Goal: Use online tool/utility: Utilize a website feature to perform a specific function

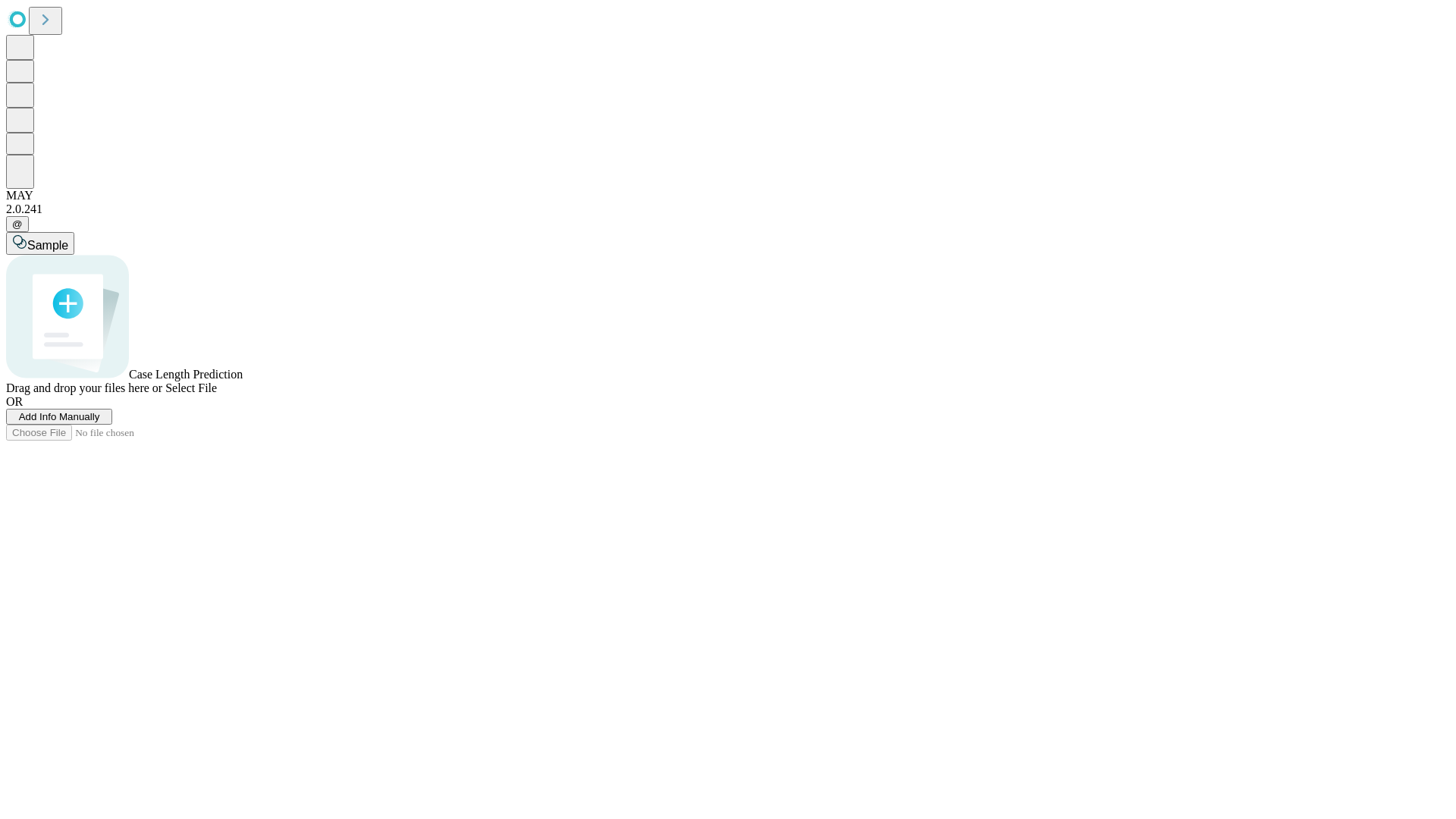
click at [100, 423] on span "Add Info Manually" at bounding box center [59, 417] width 81 height 11
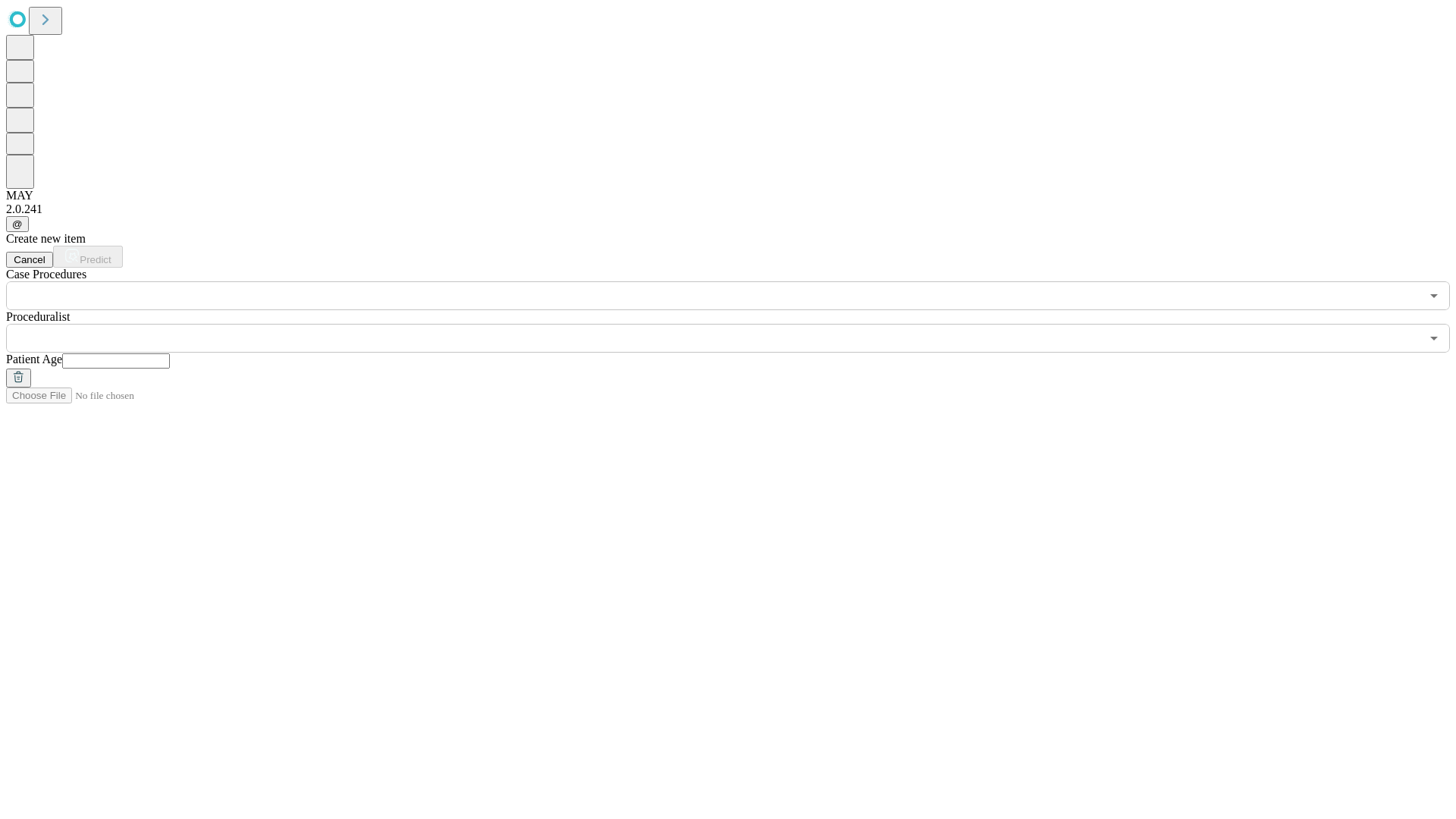
click at [170, 353] on input "text" at bounding box center [116, 360] width 108 height 16
type input "**"
click at [739, 324] on input "text" at bounding box center [712, 338] width 1414 height 29
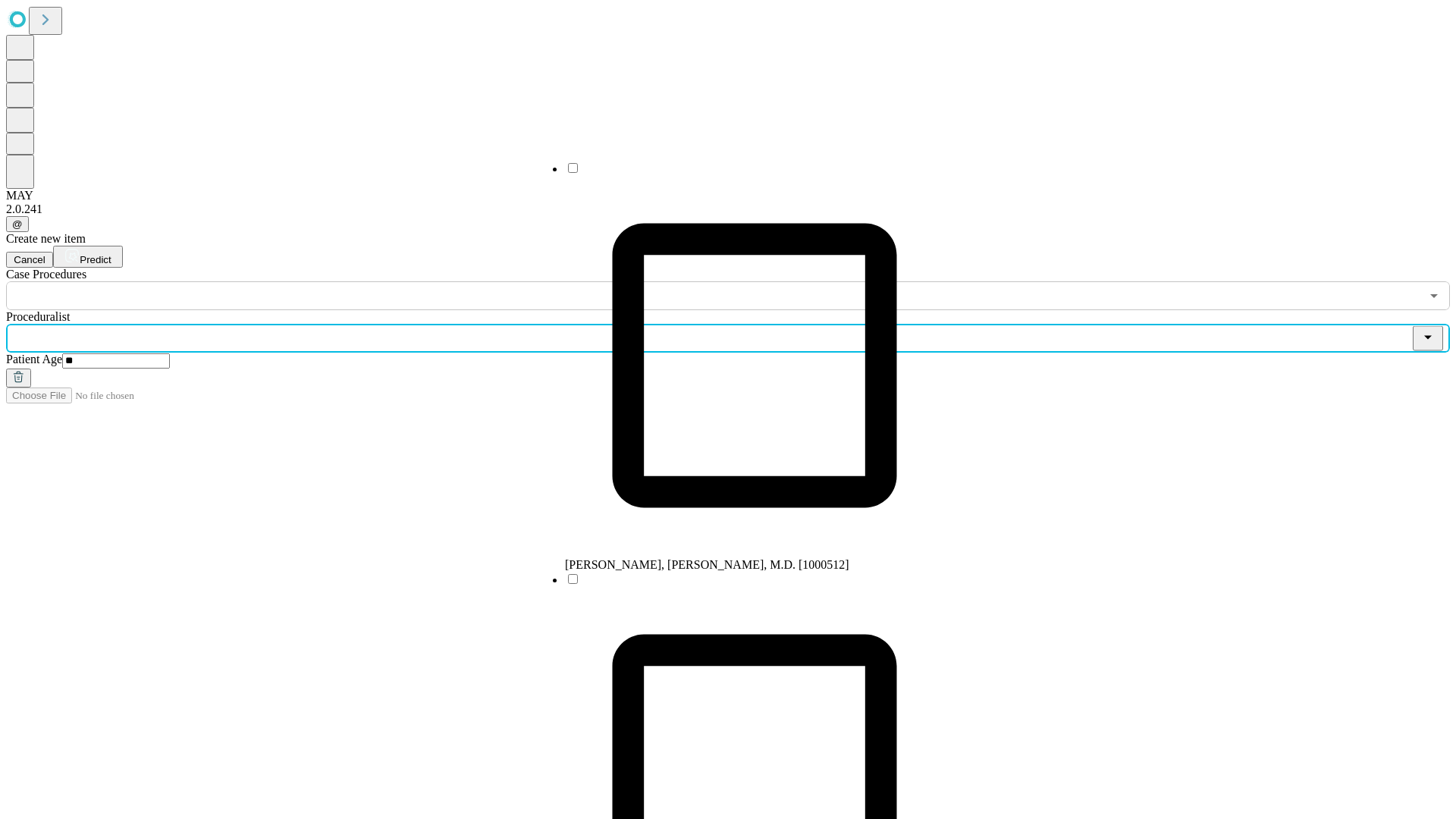
click at [739, 174] on li "[PERSON_NAME], [PERSON_NAME], M.D. [1000512]" at bounding box center [754, 366] width 379 height 411
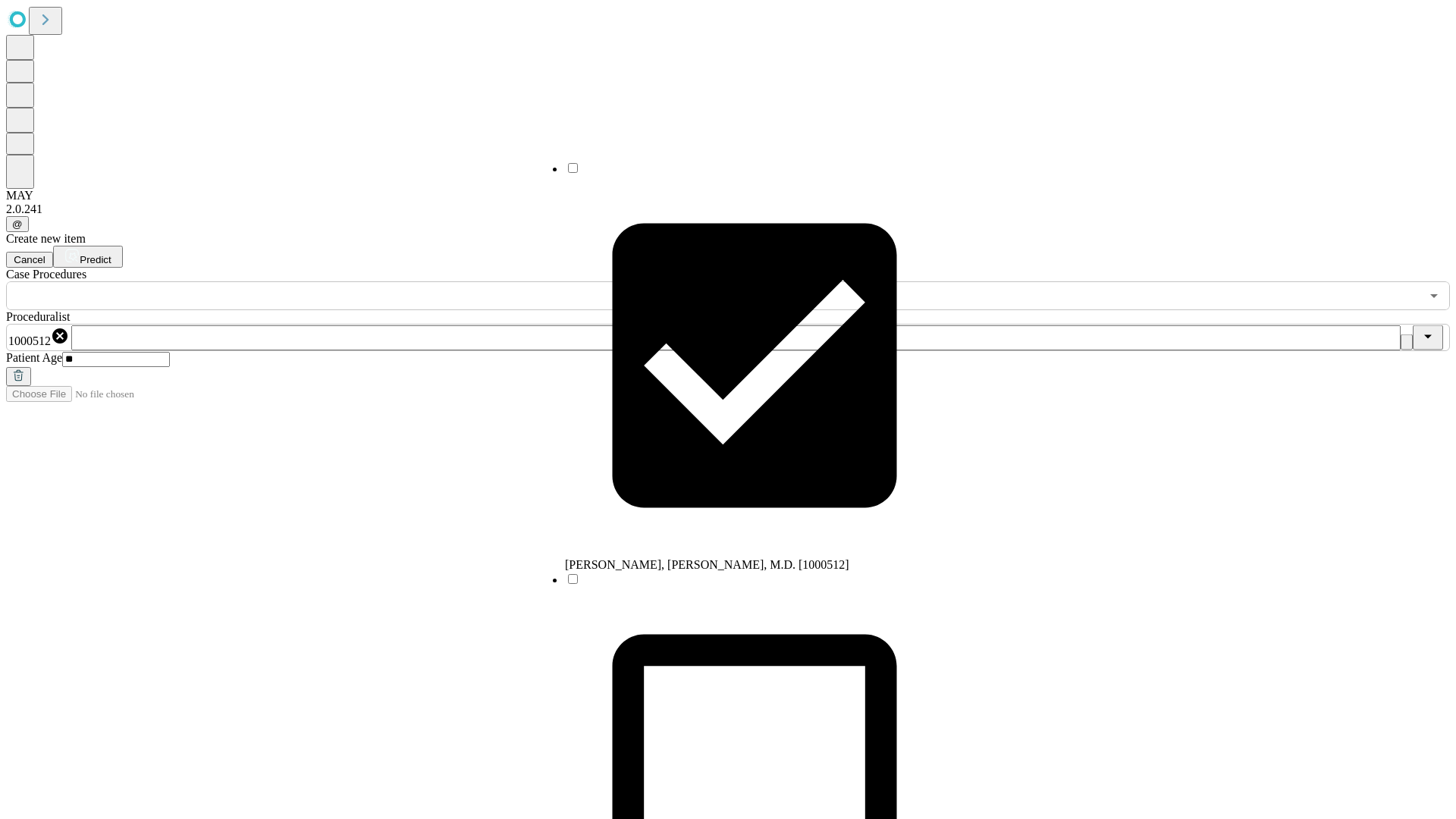
click at [319, 281] on input "text" at bounding box center [712, 295] width 1414 height 29
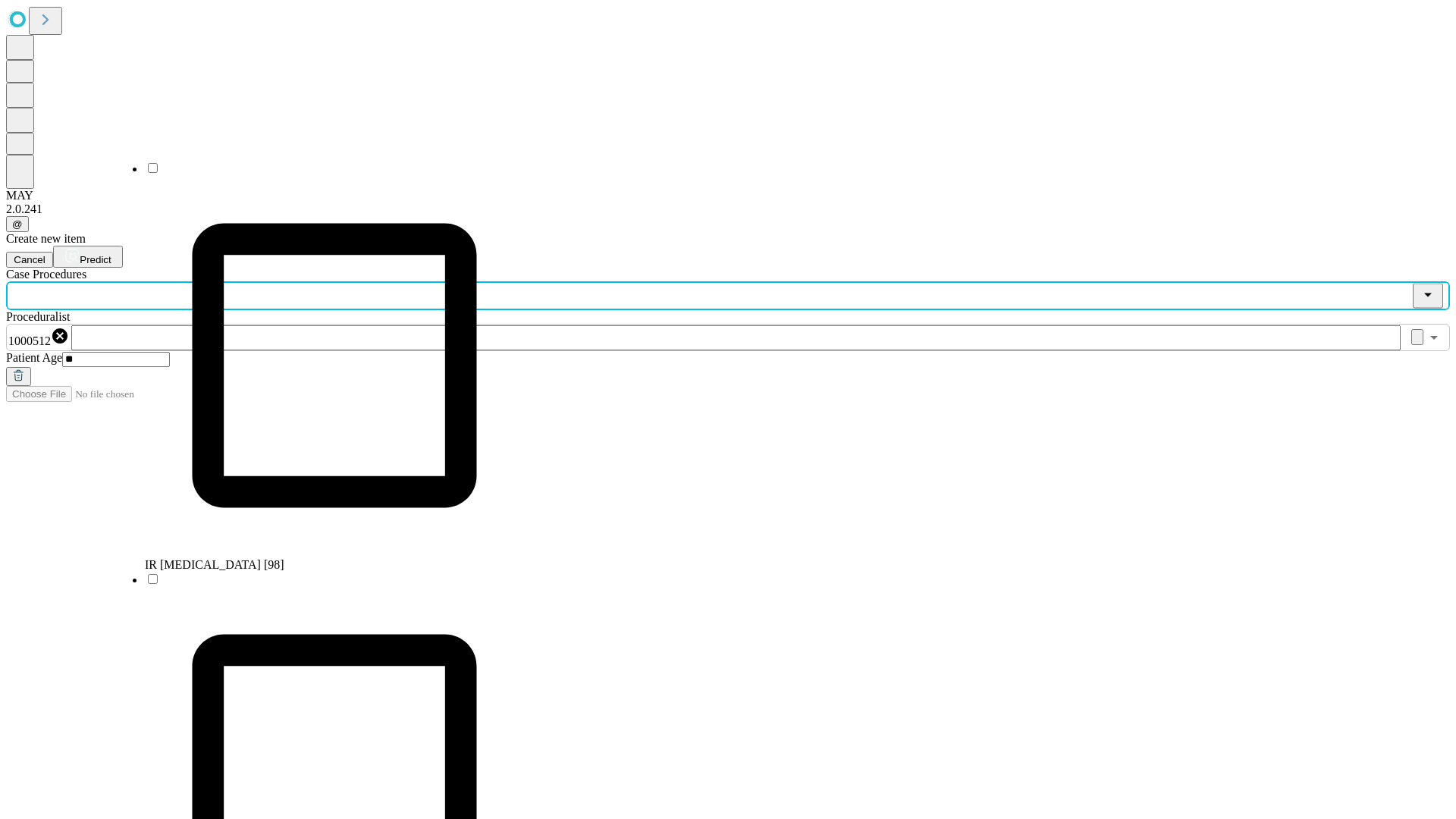
click at [319, 174] on li "IR [MEDICAL_DATA] [98]" at bounding box center [334, 366] width 379 height 411
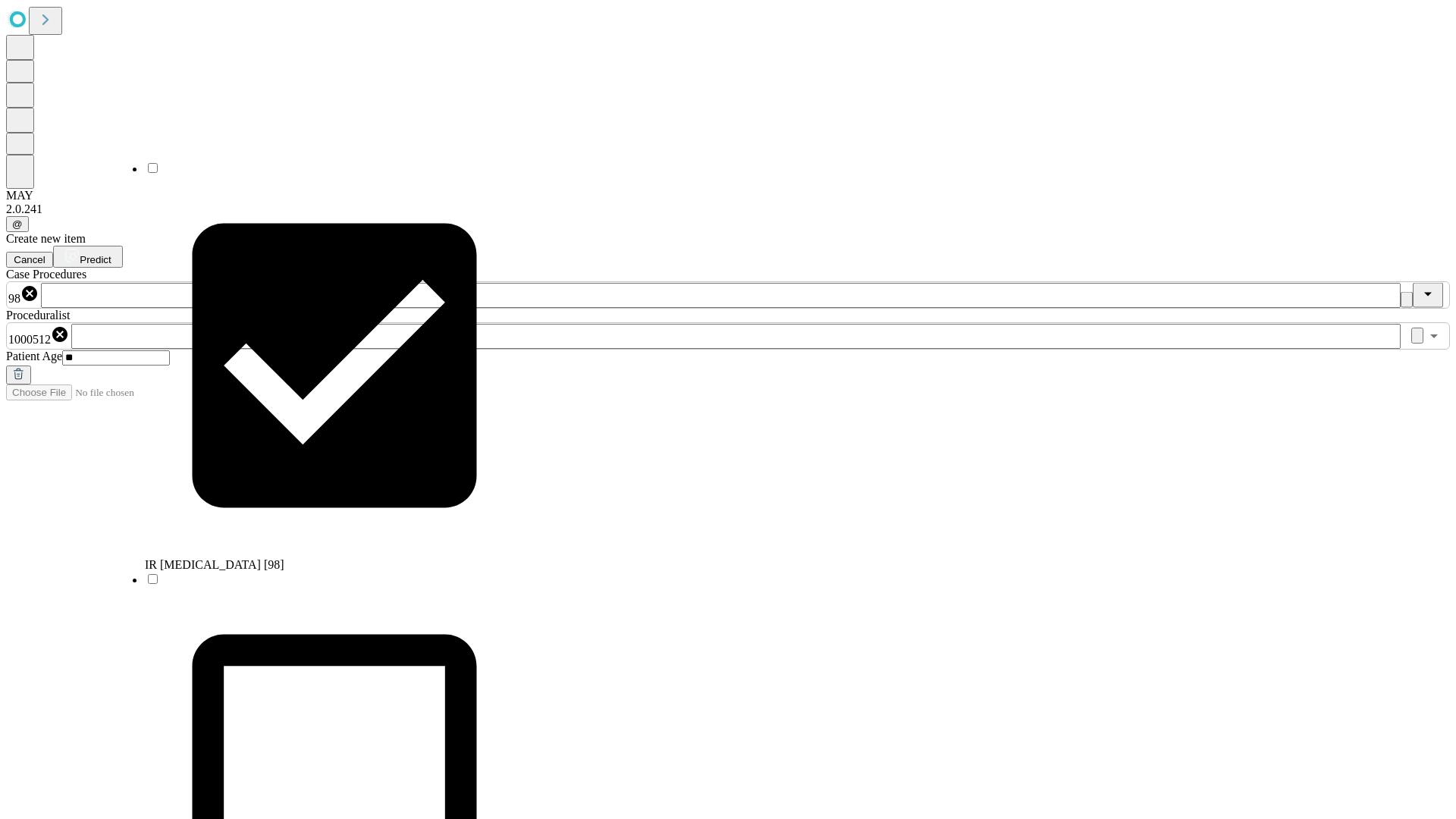
click at [110, 254] on span "Predict" at bounding box center [95, 260] width 31 height 11
